Goal: Task Accomplishment & Management: Use online tool/utility

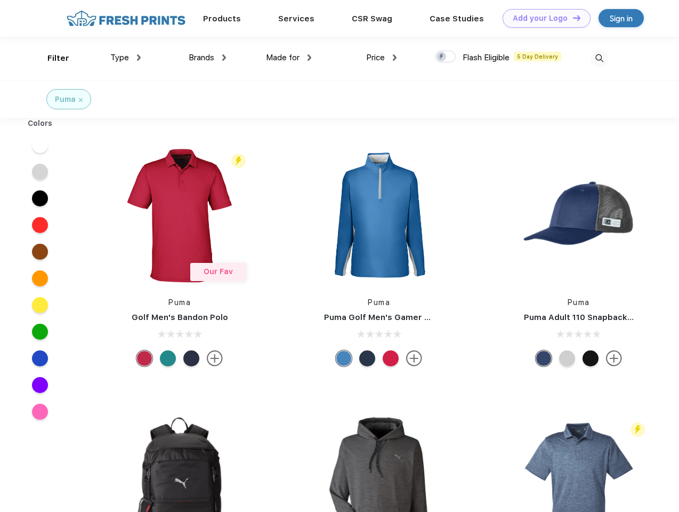
click at [543, 18] on link "Add your Logo Design Tool" at bounding box center [547, 18] width 88 height 19
click at [0, 0] on div "Design Tool" at bounding box center [0, 0] width 0 height 0
click at [572, 18] on link "Add your Logo Design Tool" at bounding box center [547, 18] width 88 height 19
click at [51, 58] on div "Filter" at bounding box center [58, 58] width 22 height 12
click at [126, 58] on span "Type" at bounding box center [119, 58] width 19 height 10
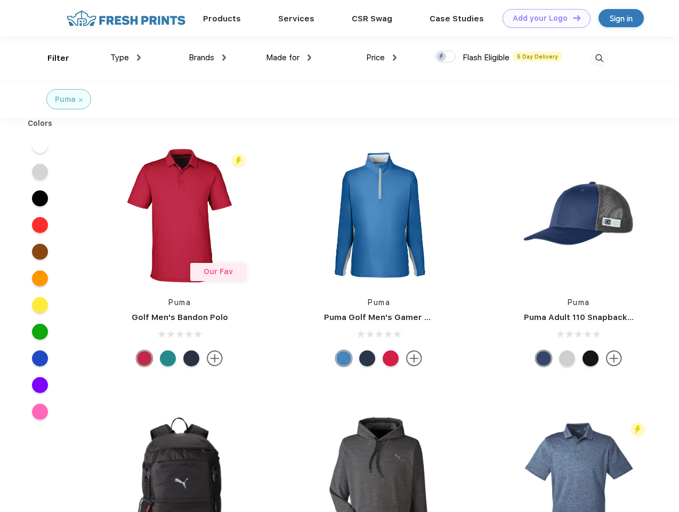
click at [207, 58] on span "Brands" at bounding box center [202, 58] width 26 height 10
click at [289, 58] on span "Made for" at bounding box center [283, 58] width 34 height 10
click at [382, 58] on span "Price" at bounding box center [375, 58] width 19 height 10
click at [446, 57] on div at bounding box center [445, 57] width 21 height 12
click at [442, 57] on input "checkbox" at bounding box center [438, 53] width 7 height 7
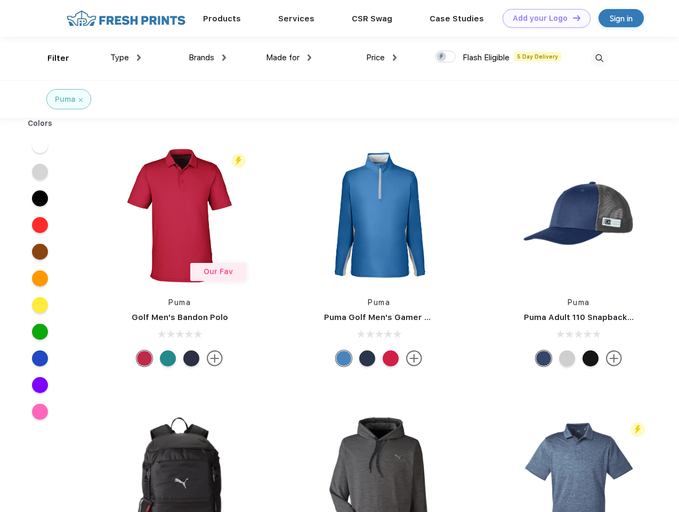
click at [599, 58] on img at bounding box center [600, 59] width 18 height 18
